Goal: Task Accomplishment & Management: Manage account settings

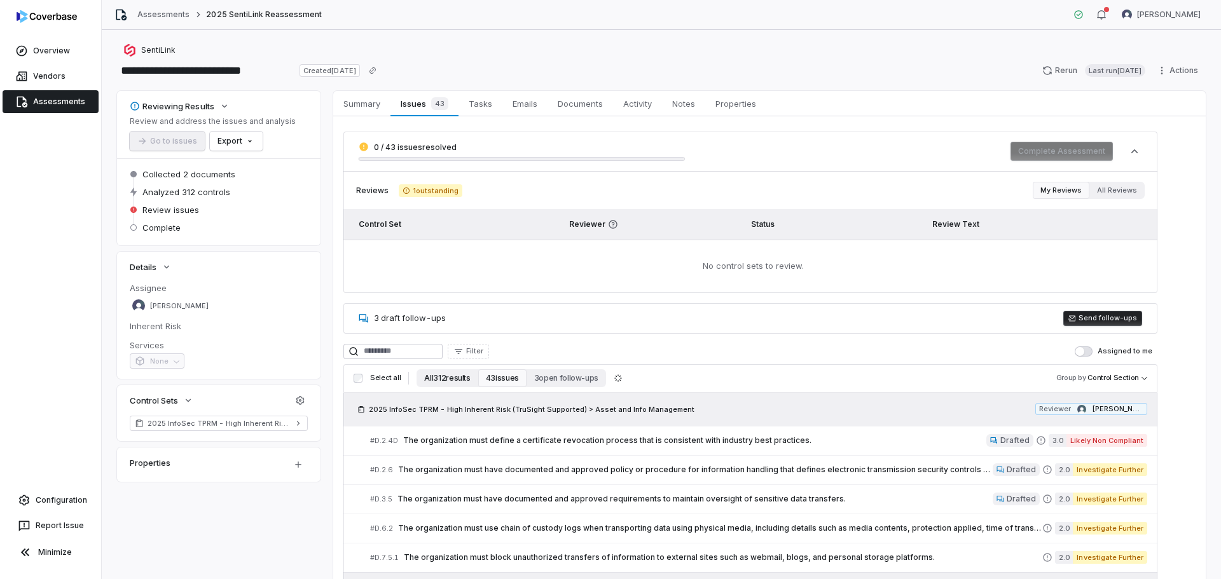
click at [439, 376] on button "All 312 results" at bounding box center [447, 379] width 61 height 18
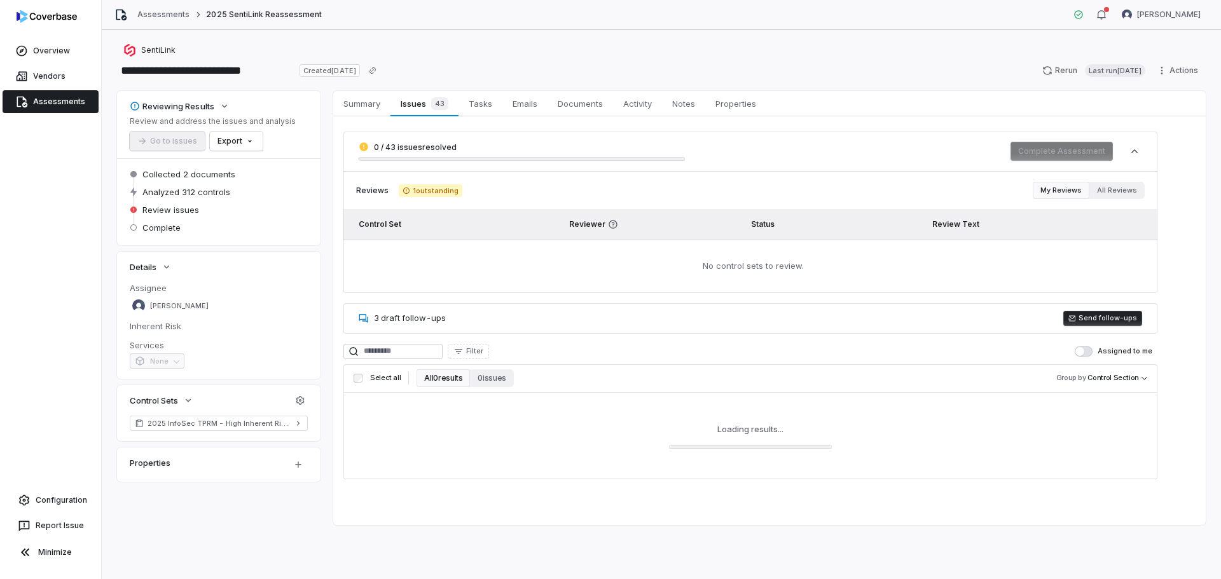
click at [1088, 350] on button "Assigned to me" at bounding box center [1084, 352] width 18 height 10
click at [1090, 350] on span "button" at bounding box center [1087, 351] width 9 height 9
click at [43, 102] on link "Assessments" at bounding box center [51, 101] width 96 height 23
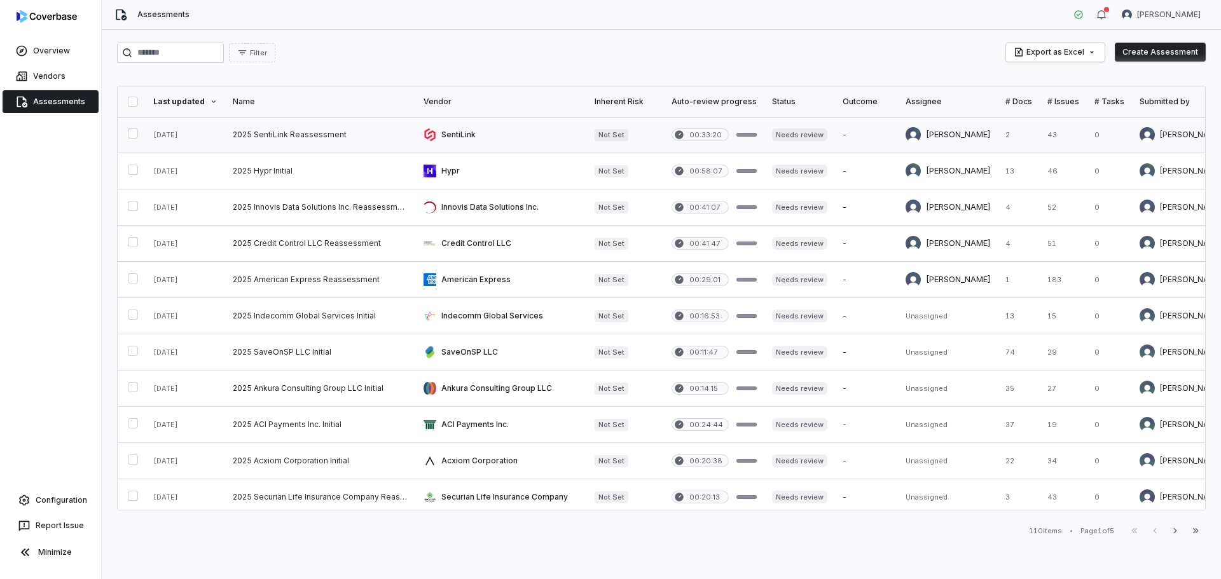
click at [312, 131] on link at bounding box center [320, 135] width 191 height 36
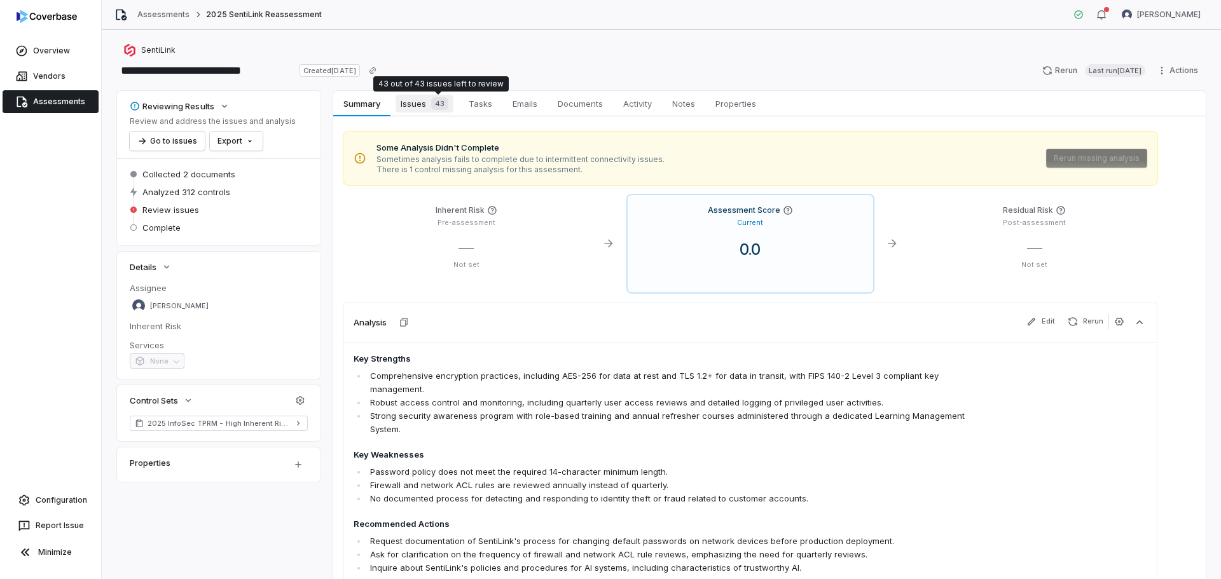
click at [419, 105] on span "Issues 43" at bounding box center [425, 104] width 58 height 18
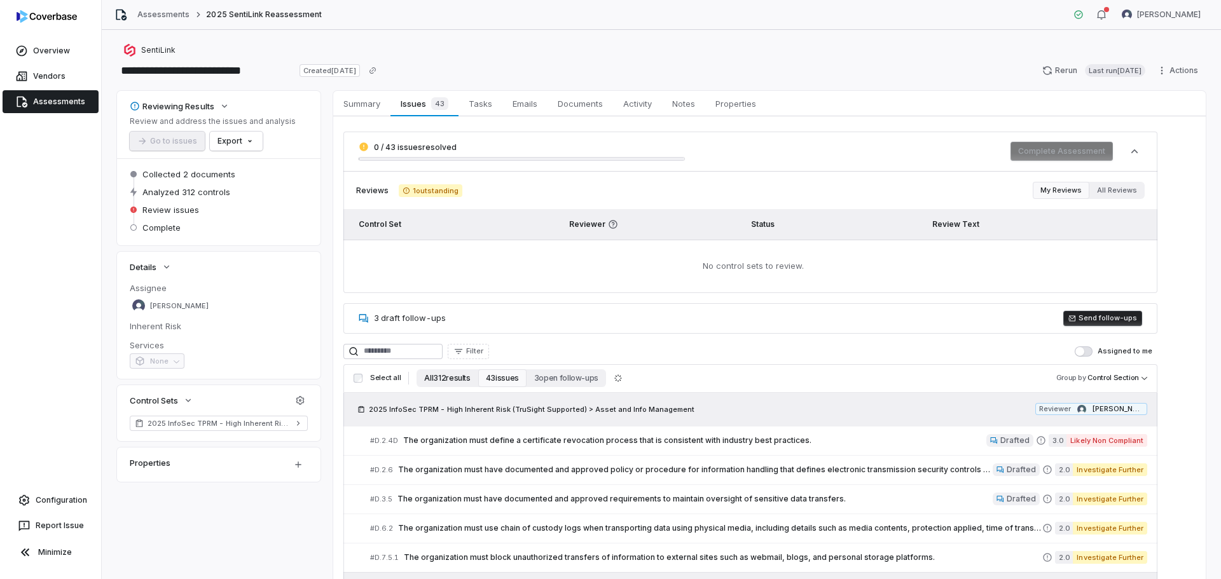
click at [450, 380] on button "All 312 results" at bounding box center [447, 379] width 61 height 18
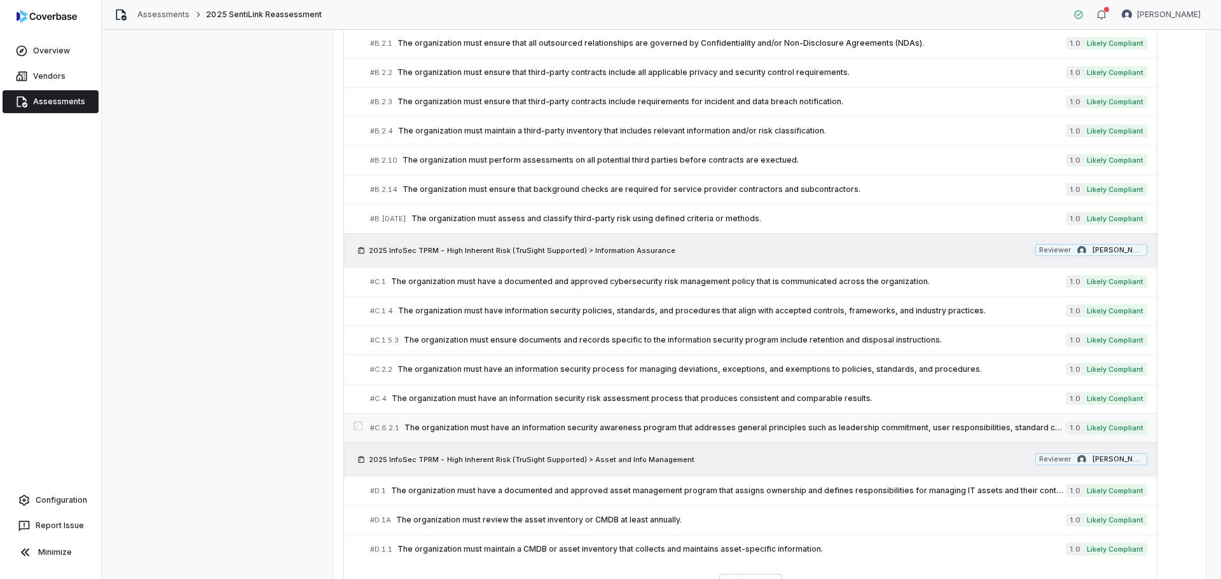
scroll to position [771, 0]
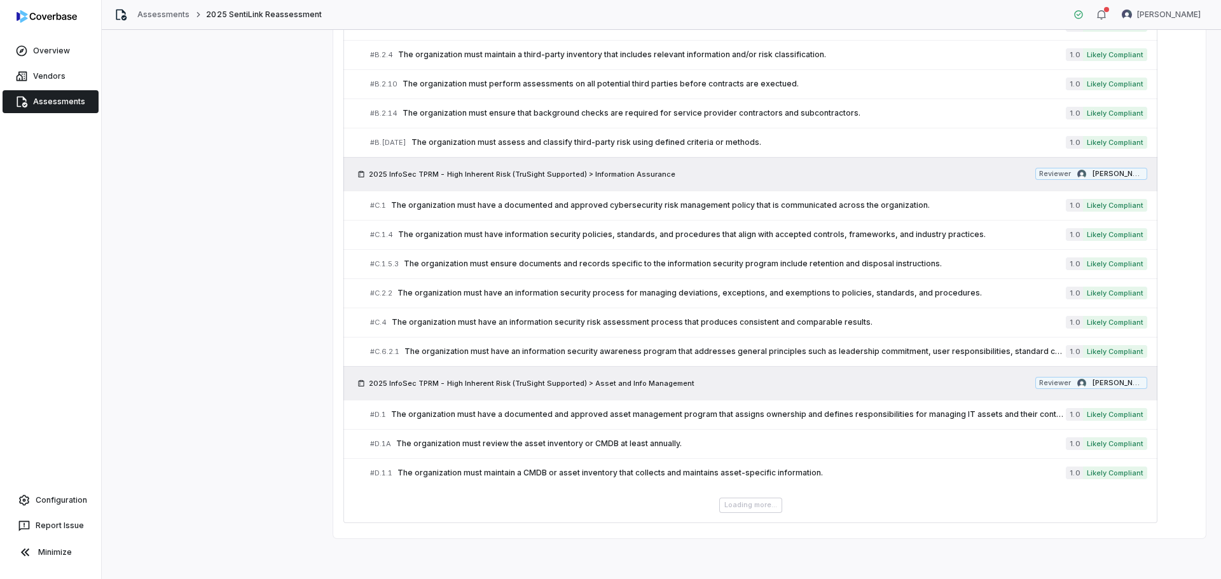
click at [743, 506] on div "Loading more..." at bounding box center [750, 505] width 814 height 15
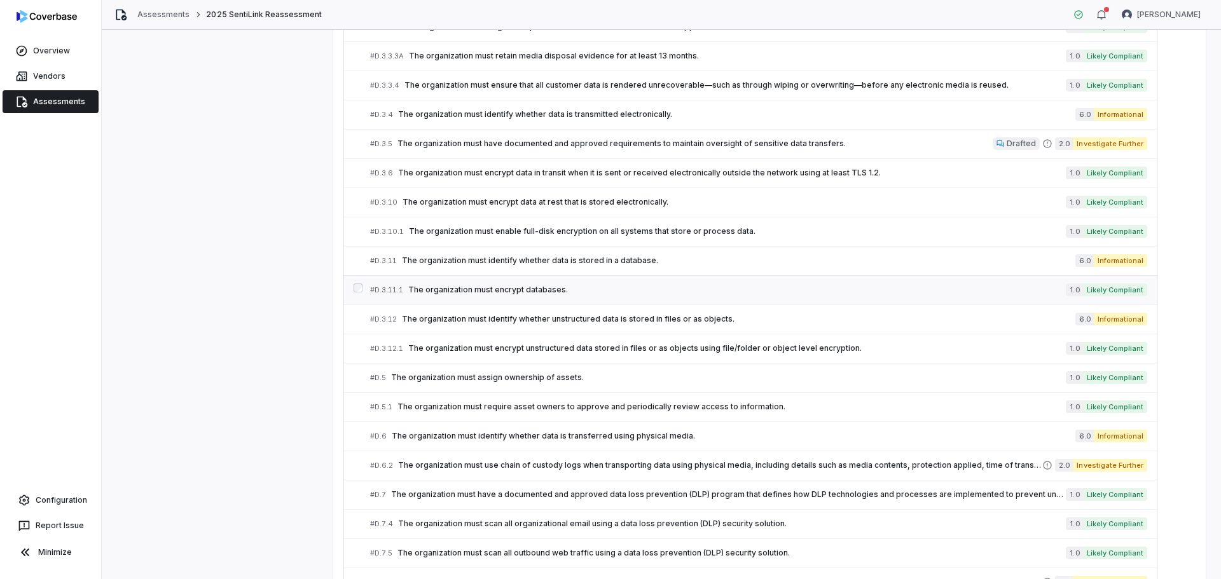
scroll to position [1884, 0]
